Goal: Complete application form: Complete application form

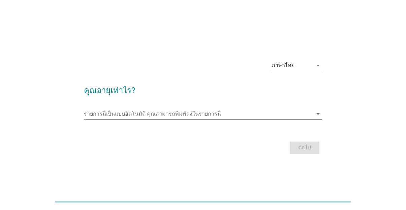
click at [271, 119] on input "รายการนี้เป็นแบบอัตโนมัติ คุณสามารถพิมพ์ลงในรายการนี้" at bounding box center [198, 113] width 229 height 11
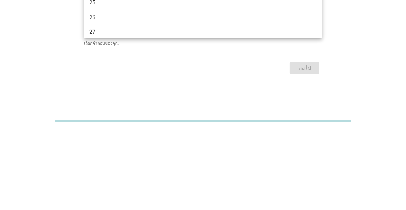
scroll to position [54, 0]
click at [180, 113] on div "28" at bounding box center [203, 120] width 238 height 15
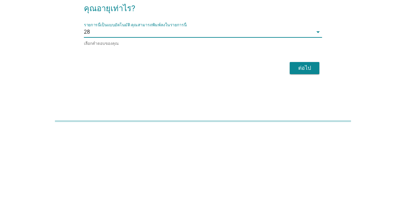
click at [284, 118] on input "รายการนี้เป็นแบบอัตโนมัติ คุณสามารถพิมพ์ลงในรายการนี้" at bounding box center [201, 112] width 223 height 11
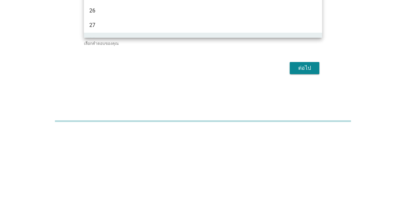
click at [354, 106] on div "ภาษาไทย arrow_drop_down คุณอายุเท่าไร? รายการนี้เป็นแบบอัตโนมัติ [PERSON_NAME]พ…" at bounding box center [202, 105] width 373 height 114
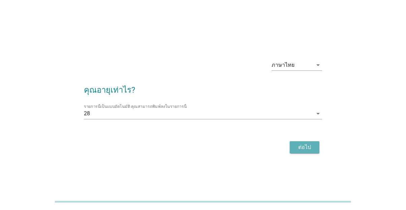
click at [305, 151] on div "ต่อไป" at bounding box center [304, 147] width 19 height 8
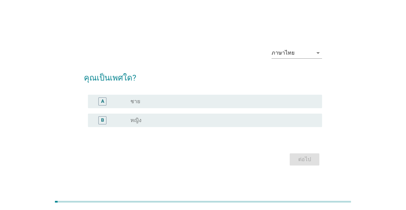
scroll to position [0, 0]
click at [181, 124] on div "radio_button_unchecked หญิง" at bounding box center [220, 120] width 181 height 7
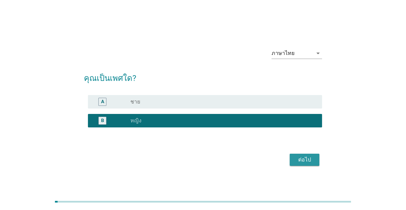
click at [300, 164] on div "ต่อไป" at bounding box center [304, 160] width 19 height 8
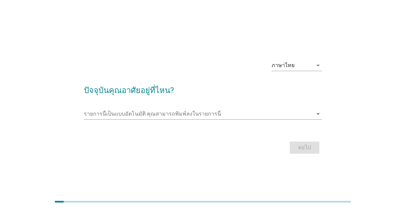
click at [211, 119] on div "รายการนี้เป็นแบบอัตโนมัติ [PERSON_NAME]พิมพ์ลงในรายการนี้ arrow_drop_down" at bounding box center [203, 113] width 238 height 11
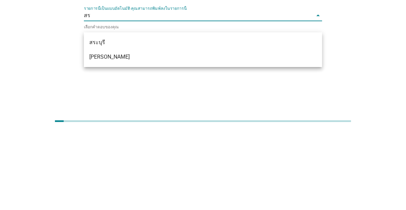
type input "สระ"
click at [178, 116] on div "สระบุรี" at bounding box center [203, 123] width 238 height 15
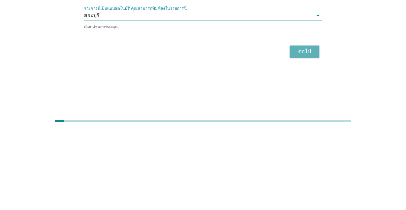
click at [305, 128] on div "ต่อไป" at bounding box center [304, 132] width 19 height 8
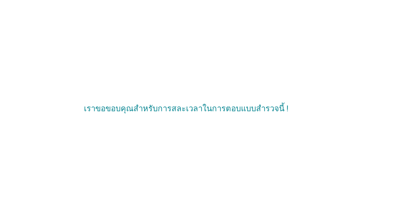
scroll to position [22, 0]
